Goal: Transaction & Acquisition: Purchase product/service

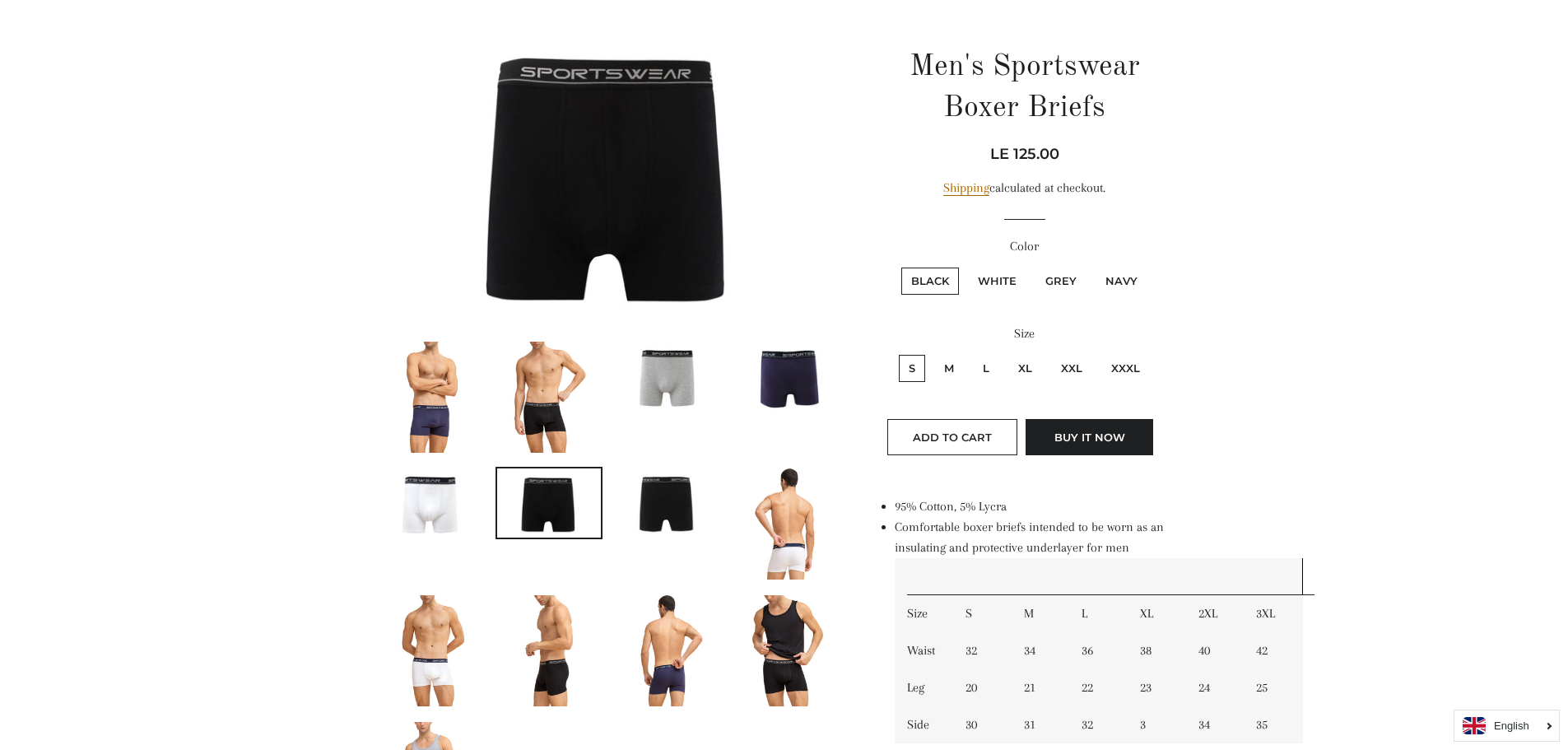
scroll to position [165, 0]
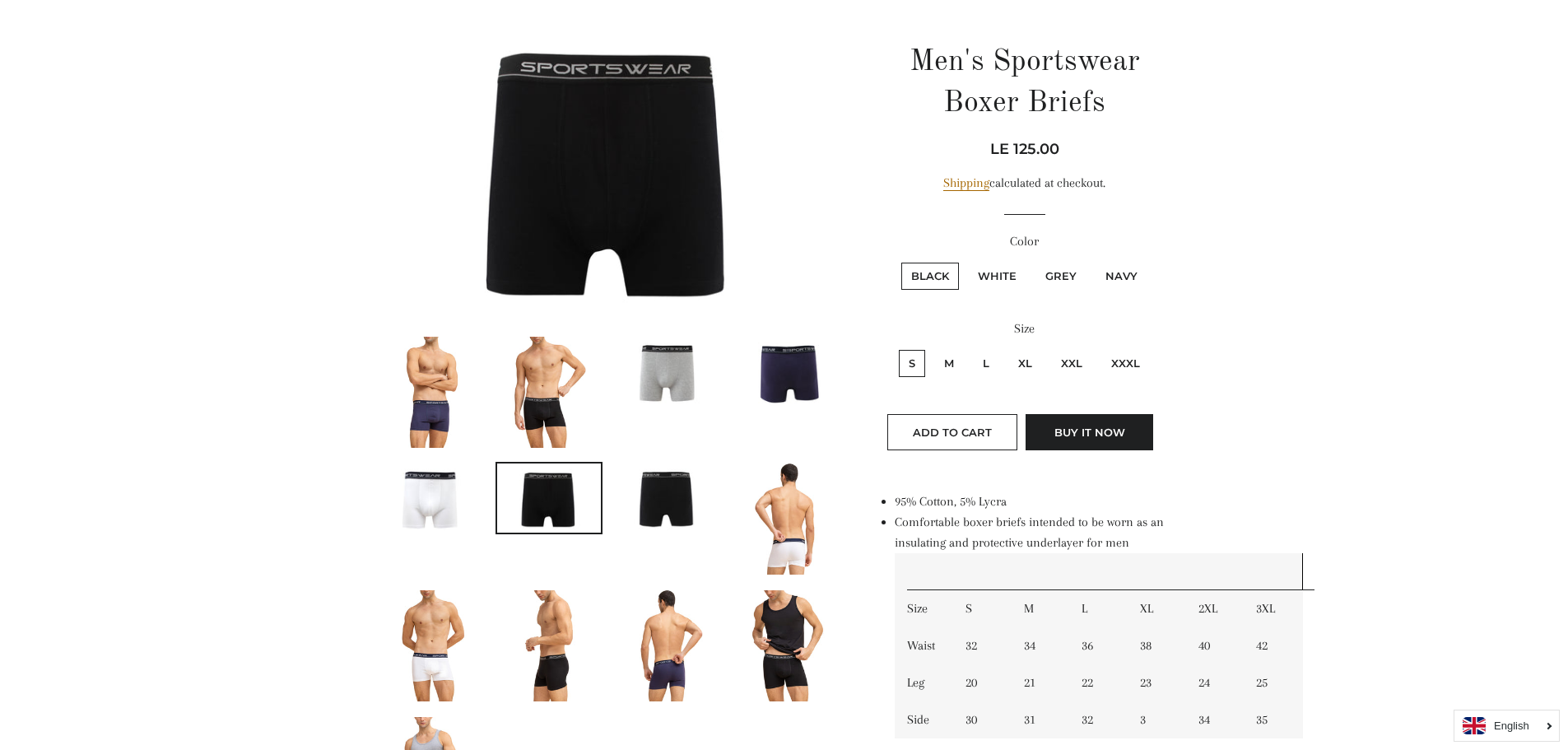
click at [995, 277] on label "White" at bounding box center [997, 276] width 58 height 27
click at [966, 261] on input "White" at bounding box center [966, 260] width 1 height 1
radio input "true"
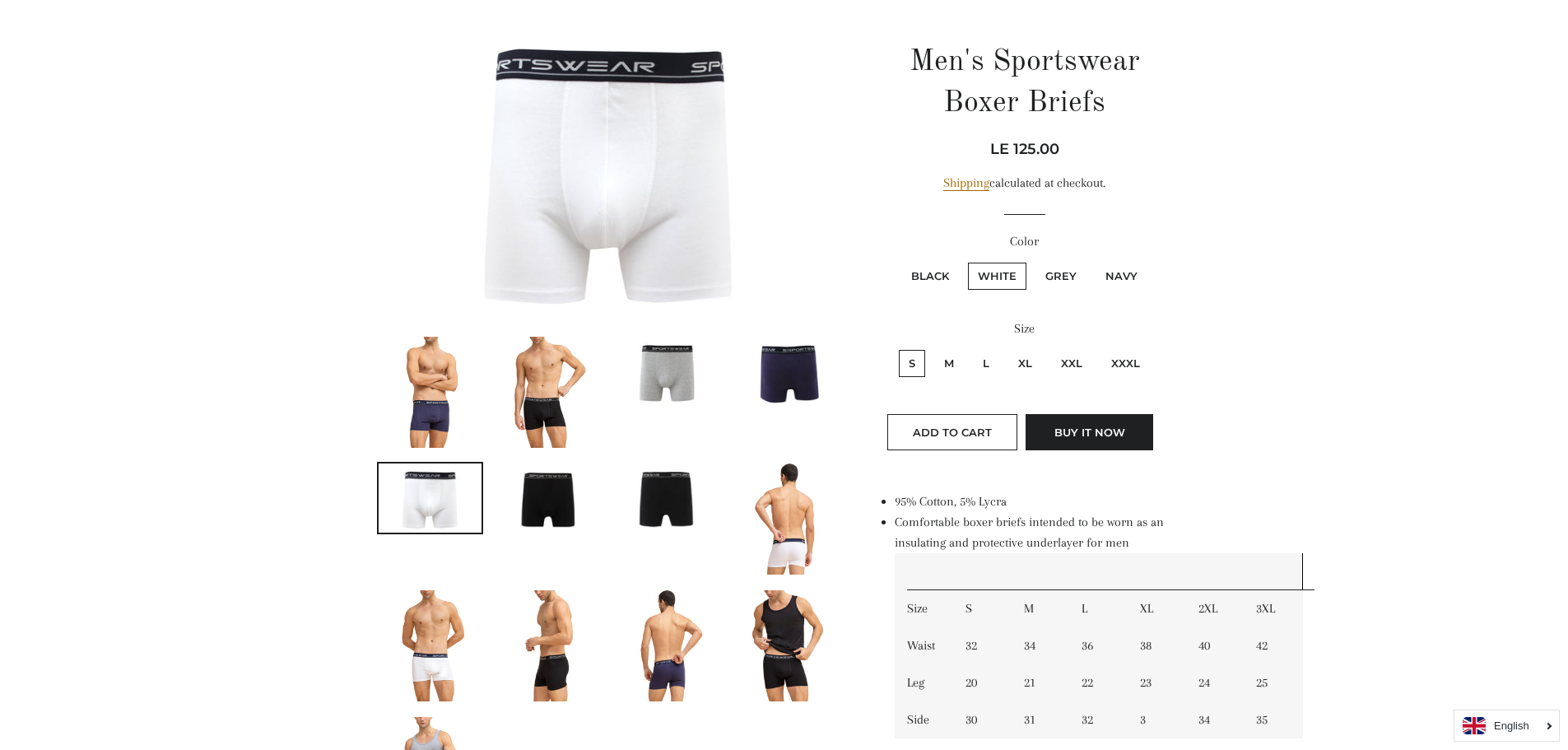
click at [955, 364] on label "M" at bounding box center [949, 363] width 30 height 27
click at [933, 348] on input "M" at bounding box center [932, 347] width 1 height 1
radio input "true"
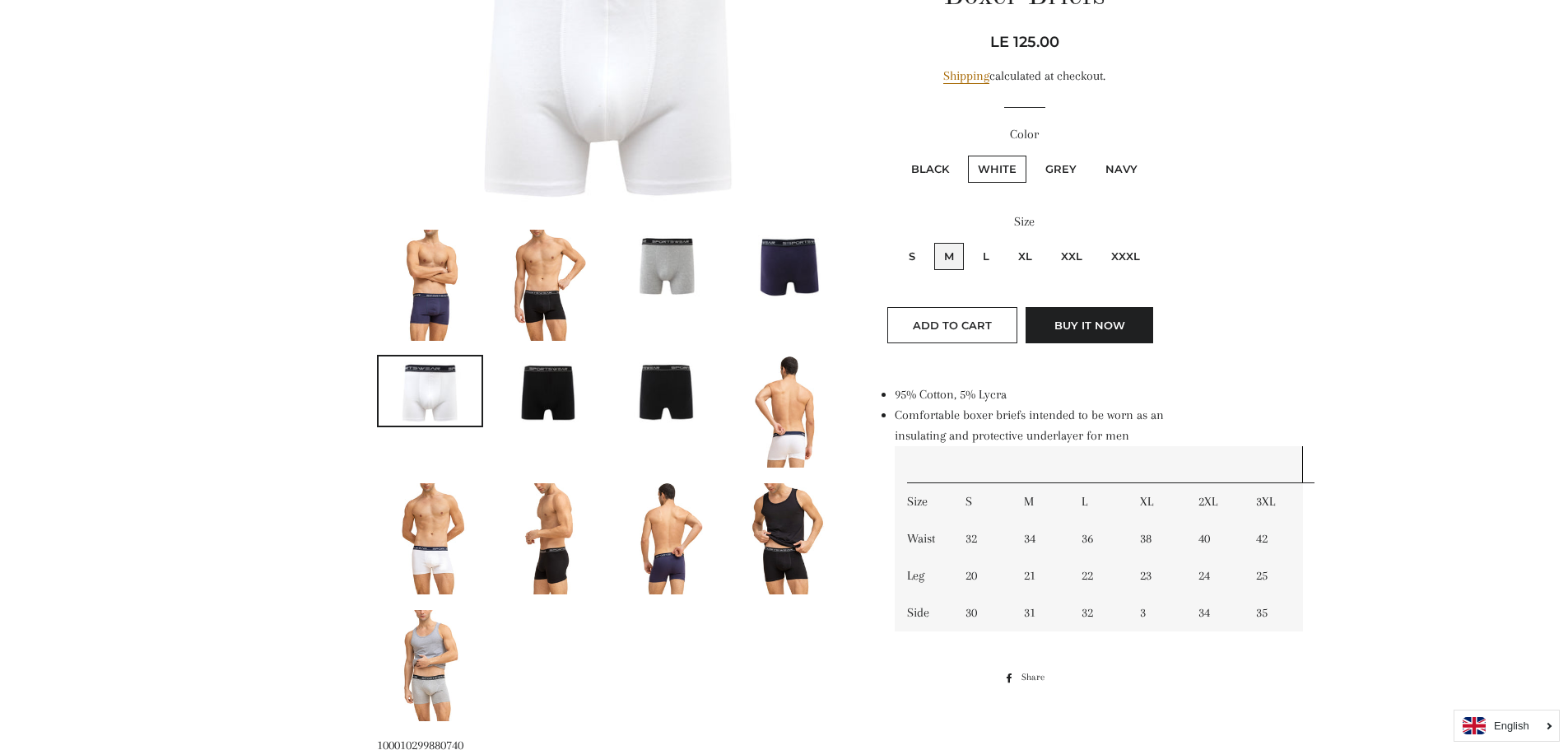
scroll to position [302, 0]
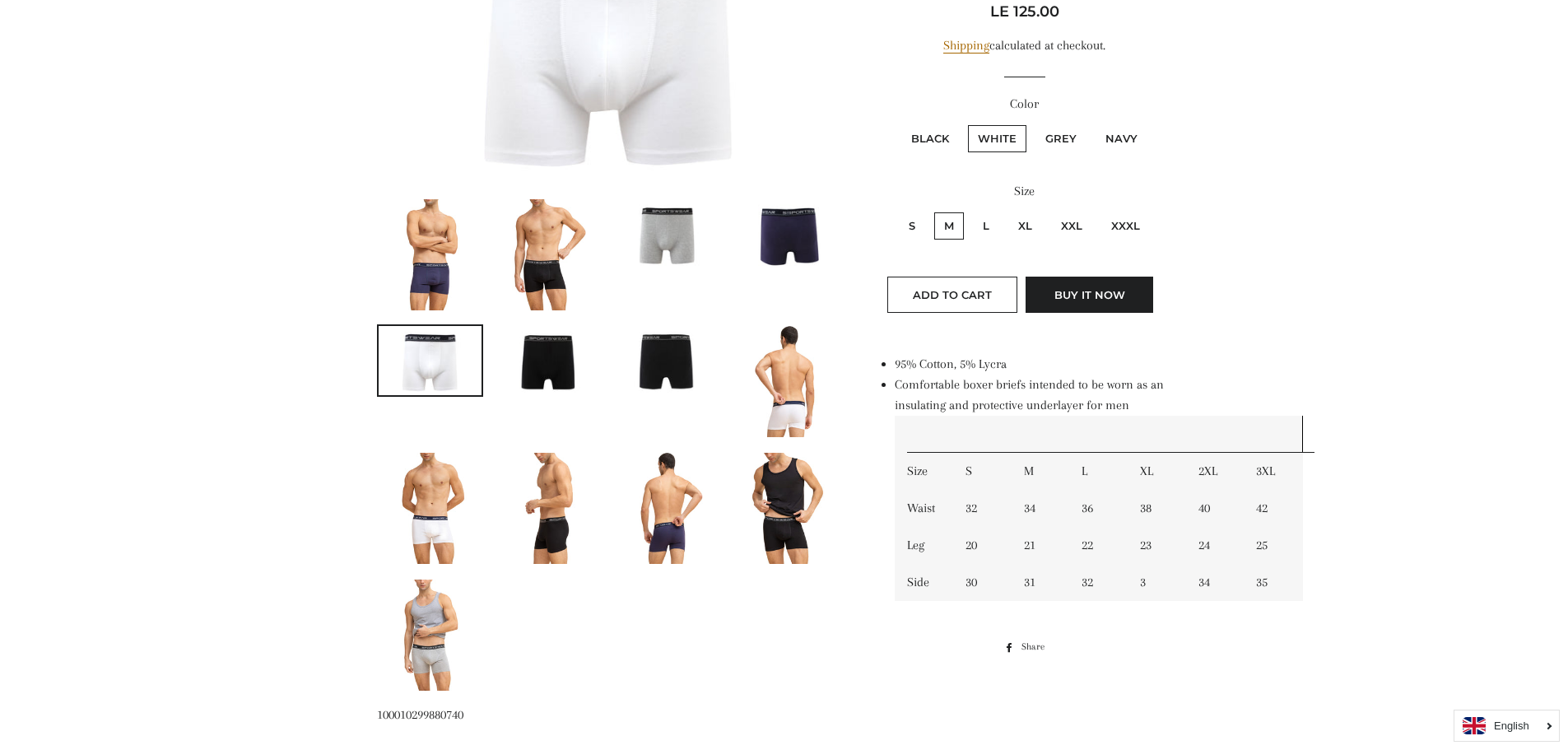
click at [415, 355] on img at bounding box center [431, 360] width 104 height 69
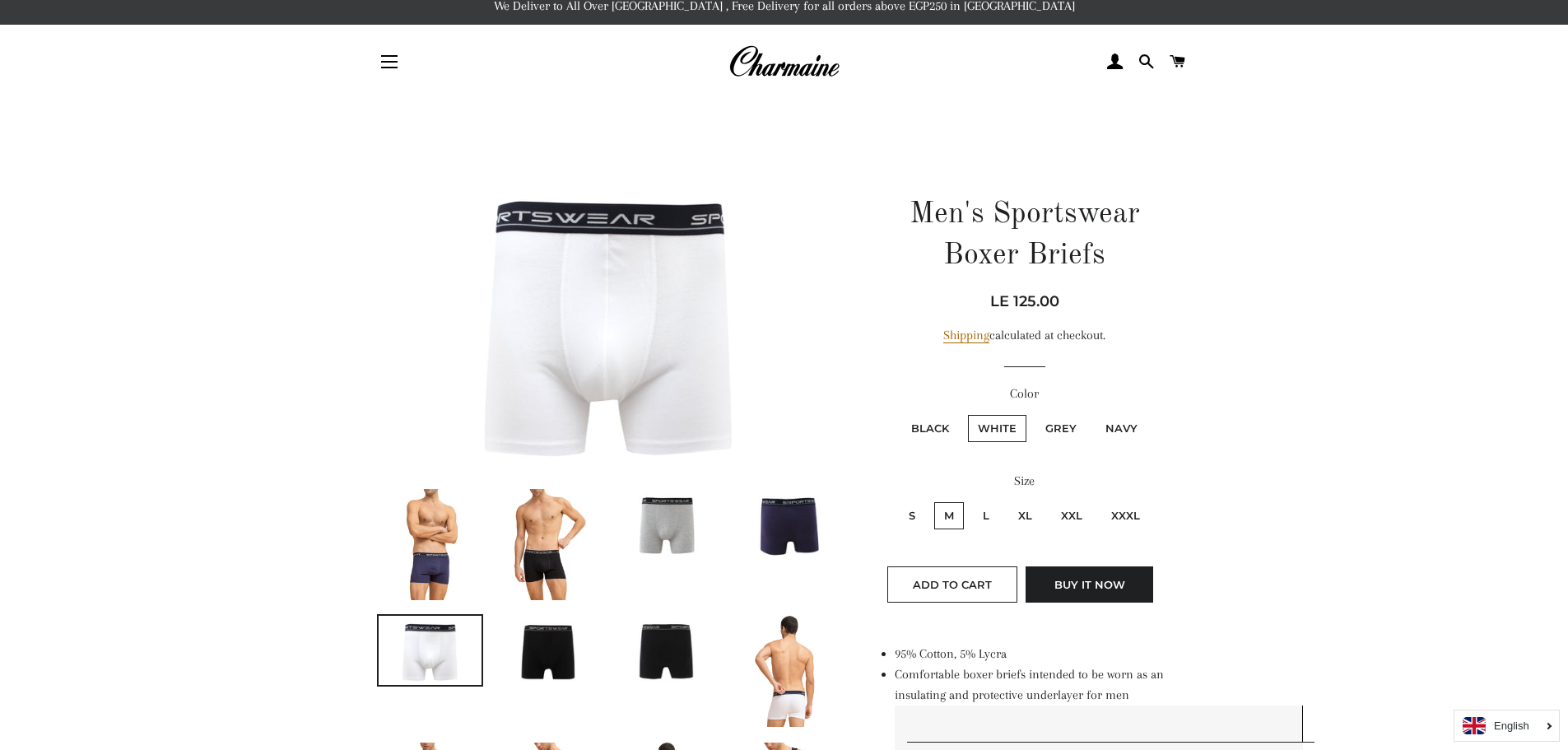
scroll to position [0, 0]
